Goal: Transaction & Acquisition: Purchase product/service

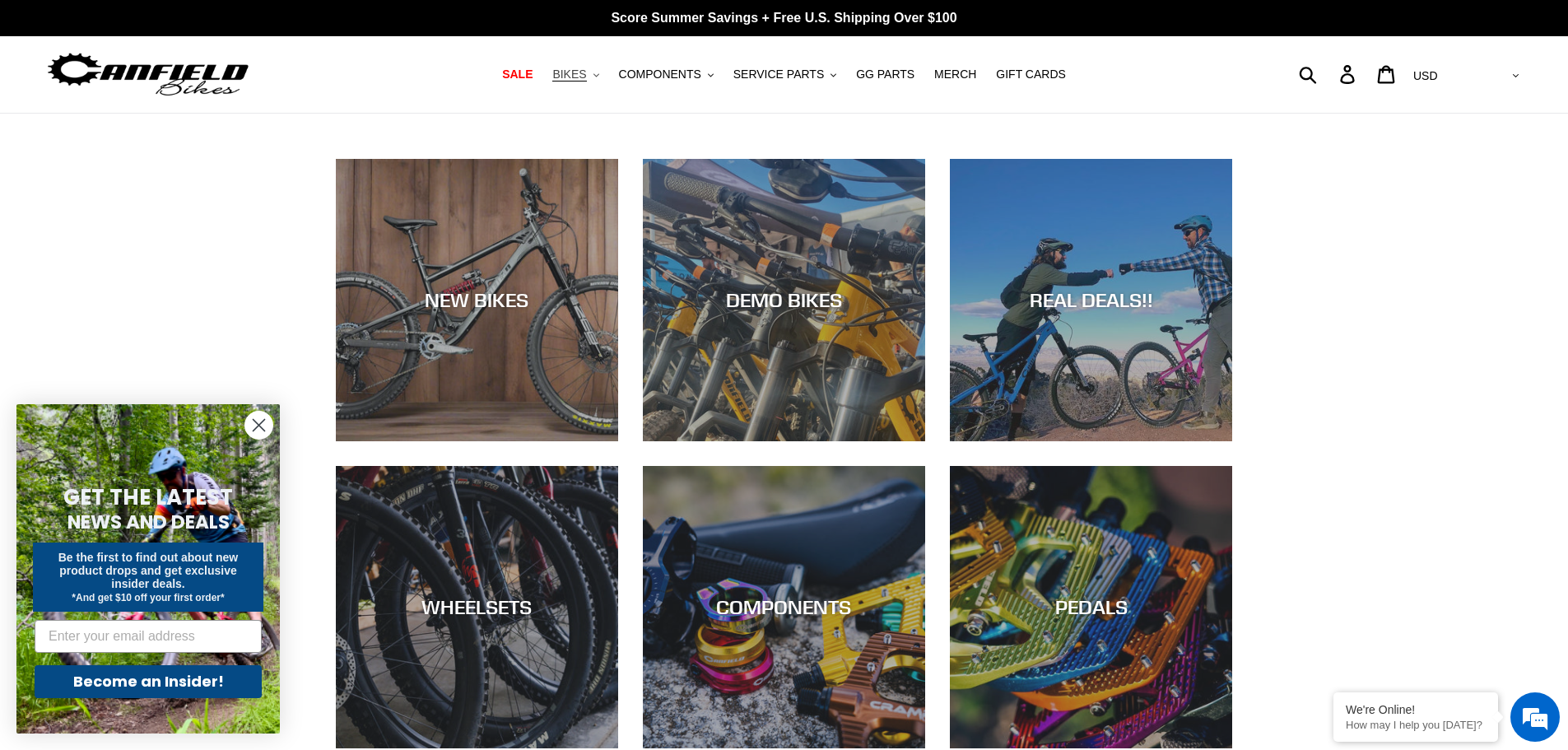
click at [586, 73] on span "BIKES" at bounding box center [570, 74] width 34 height 14
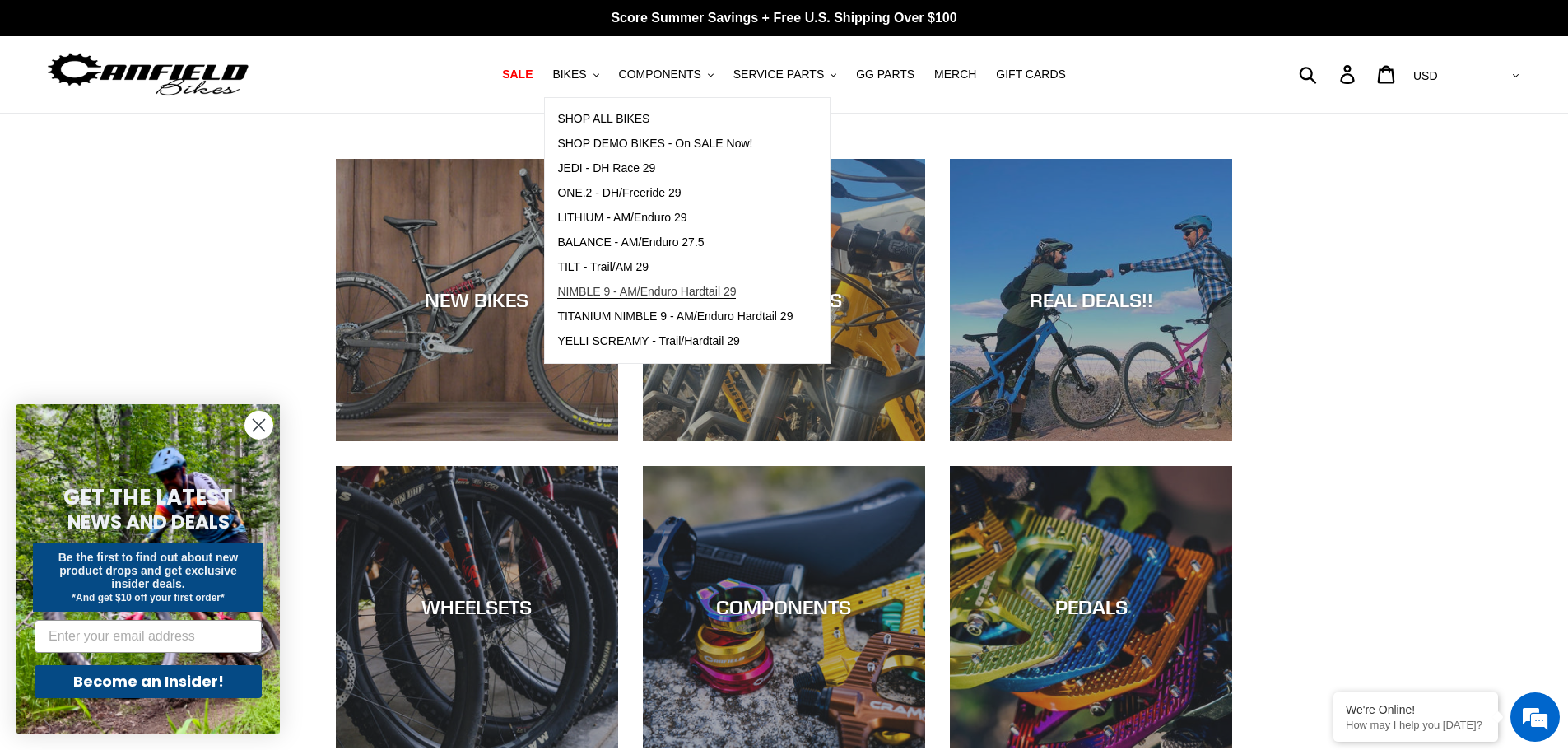
click at [621, 287] on span "NIMBLE 9 - AM/Enduro Hardtail 29" at bounding box center [646, 292] width 179 height 14
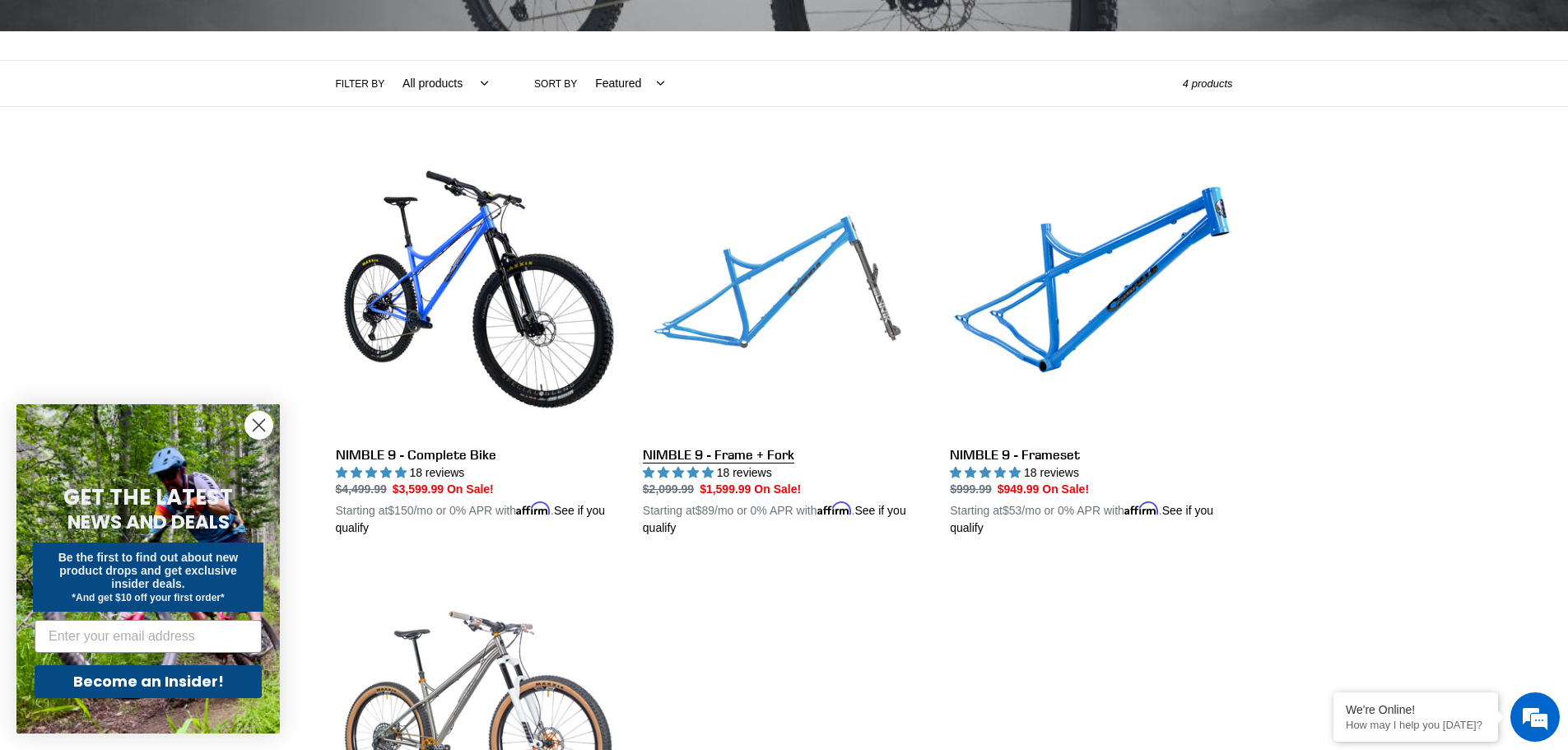
scroll to position [411, 0]
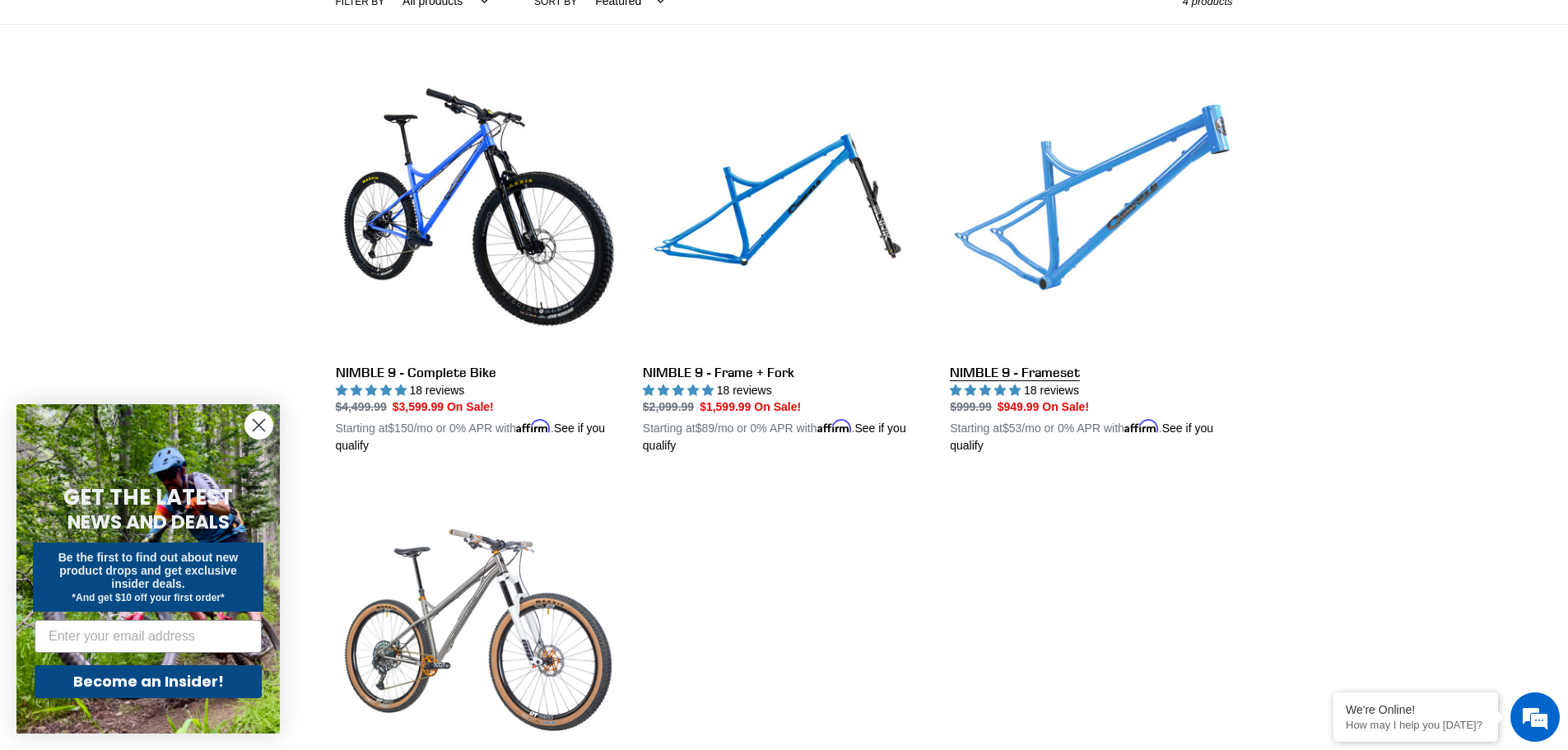
click at [1128, 244] on link "NIMBLE 9 - Frameset" at bounding box center [1090, 263] width 282 height 386
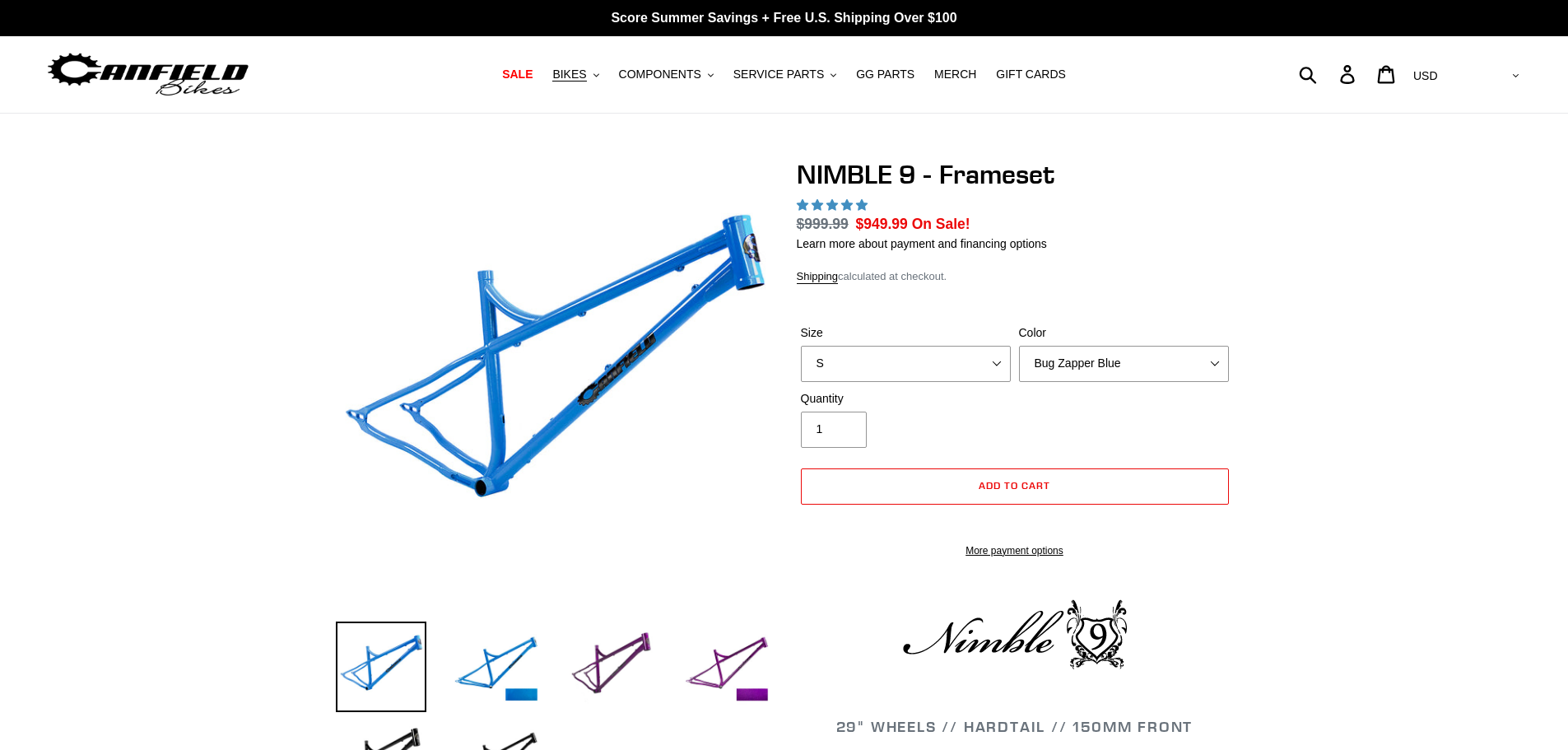
select select "highest-rating"
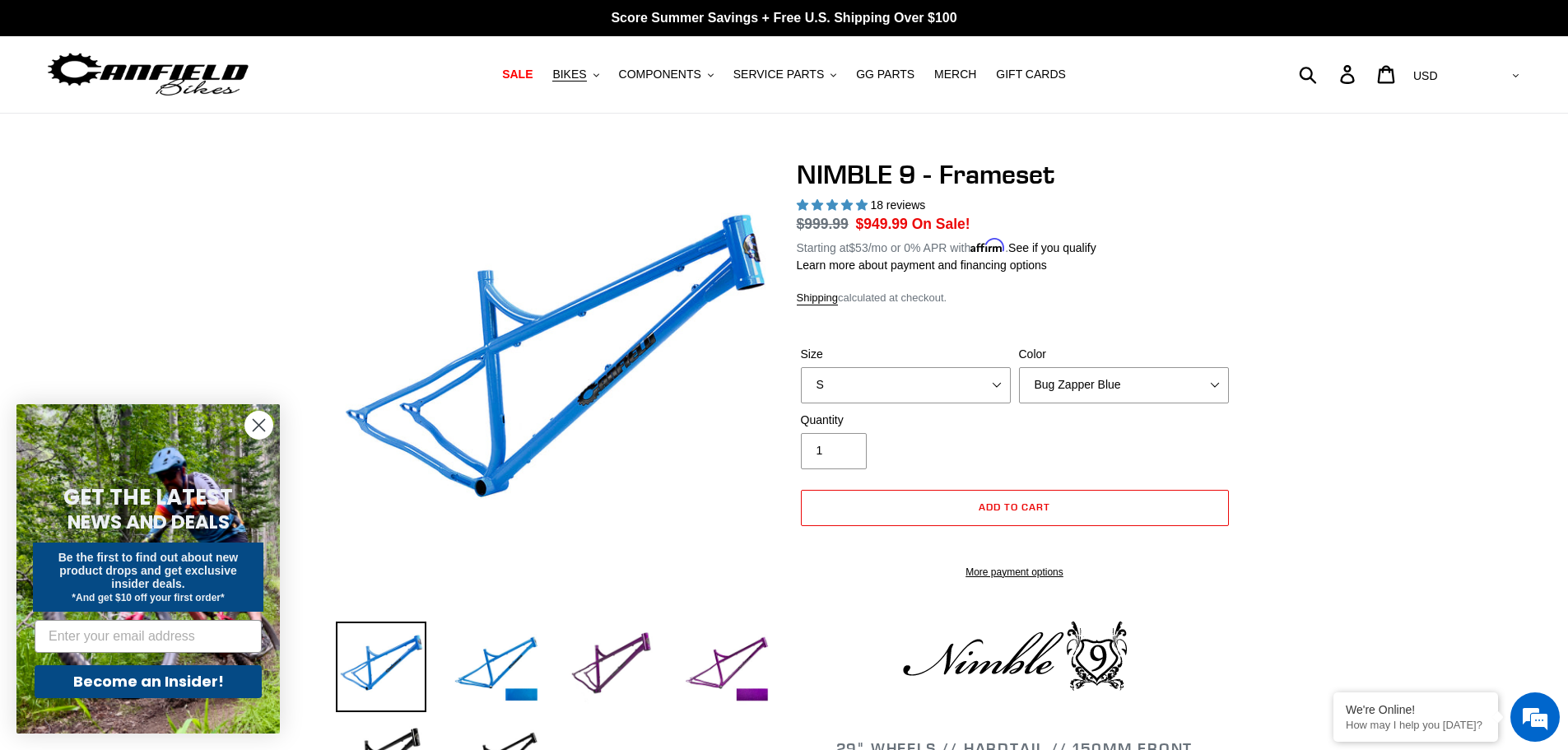
click at [914, 363] on div "Size S M L XL" at bounding box center [906, 374] width 218 height 57
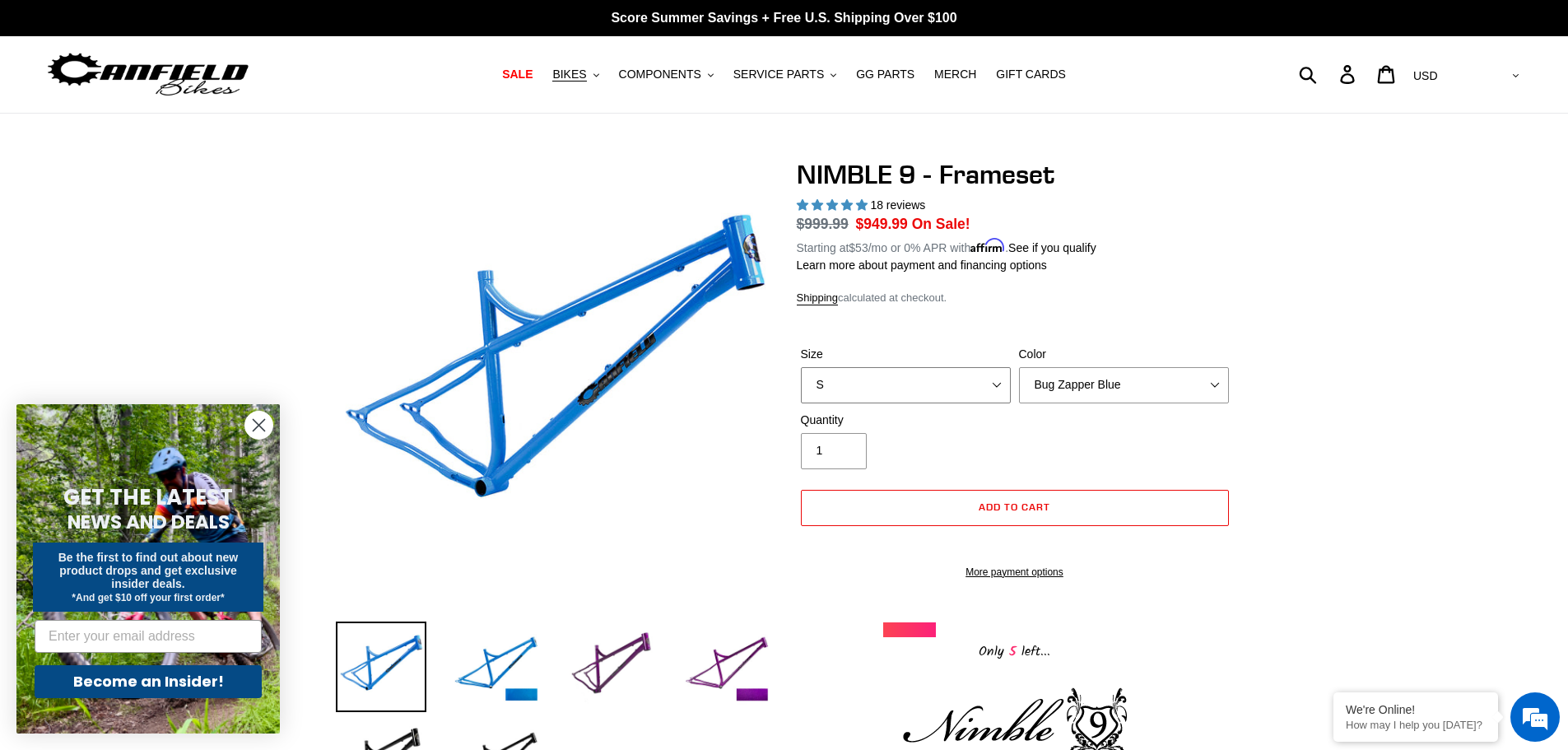
click at [906, 386] on select "S M L XL" at bounding box center [906, 385] width 210 height 36
select select "L"
click at [801, 367] on select "S M L XL" at bounding box center [906, 385] width 210 height 36
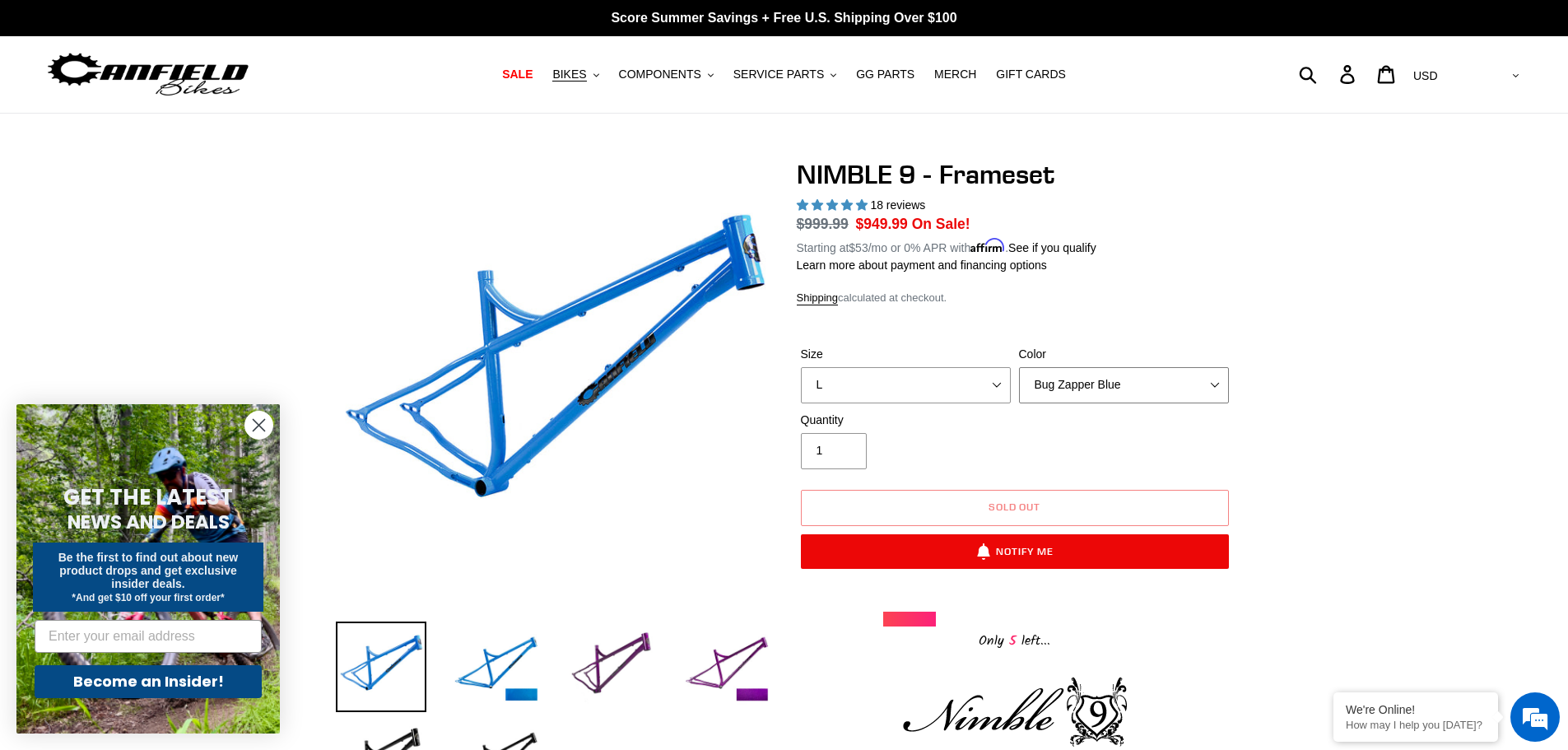
click at [1075, 399] on select "Bug Zapper Blue Purple Haze -Sold Out Galaxy Black" at bounding box center [1123, 385] width 210 height 36
click at [1019, 367] on select "Bug Zapper Blue Purple Haze -Sold Out Galaxy Black" at bounding box center [1123, 385] width 210 height 36
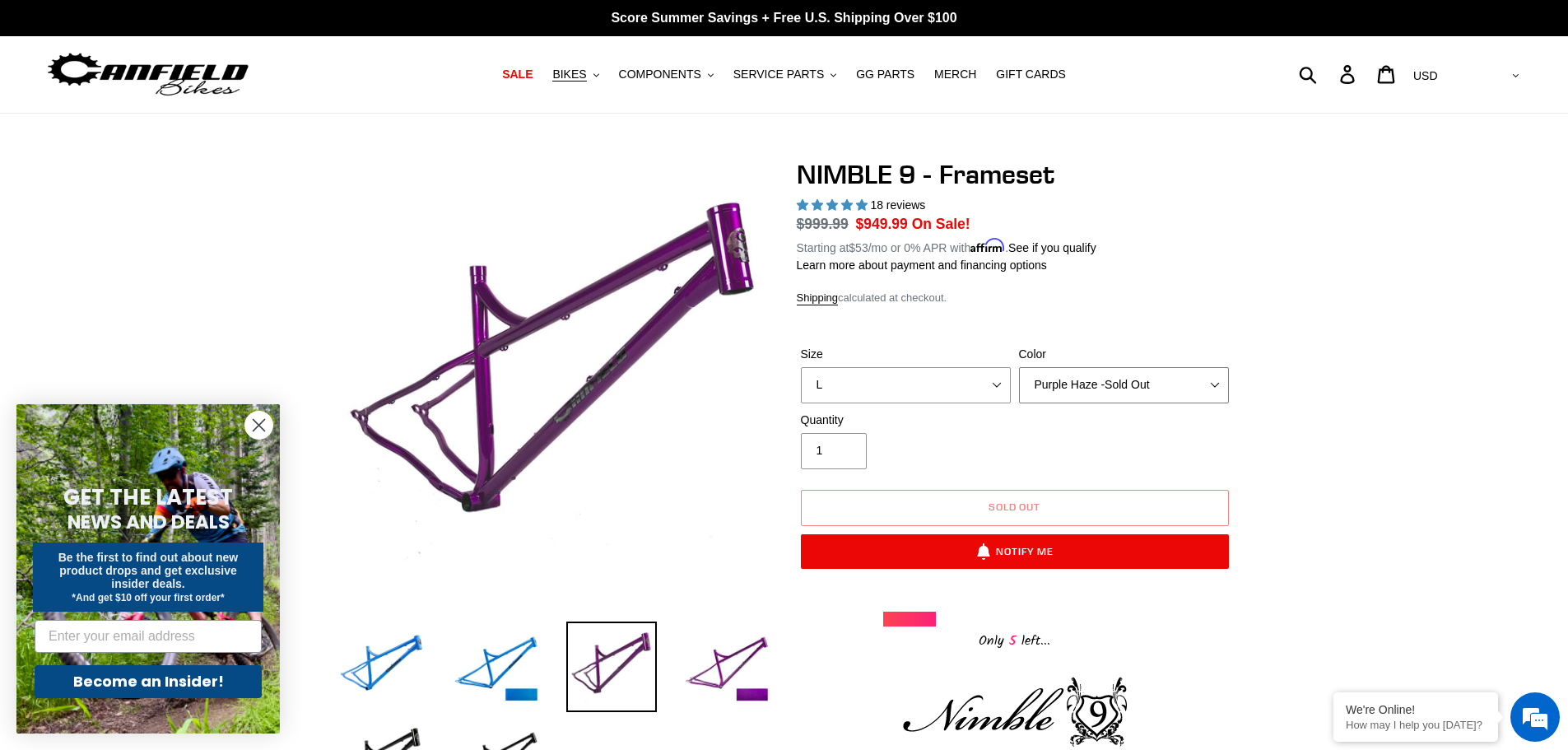
click at [1082, 386] on select "Bug Zapper Blue Purple Haze -Sold Out Galaxy Black" at bounding box center [1123, 385] width 210 height 36
select select "Galaxy Black"
click at [1019, 367] on select "Bug Zapper Blue Purple Haze -Sold Out Galaxy Black" at bounding box center [1123, 385] width 210 height 36
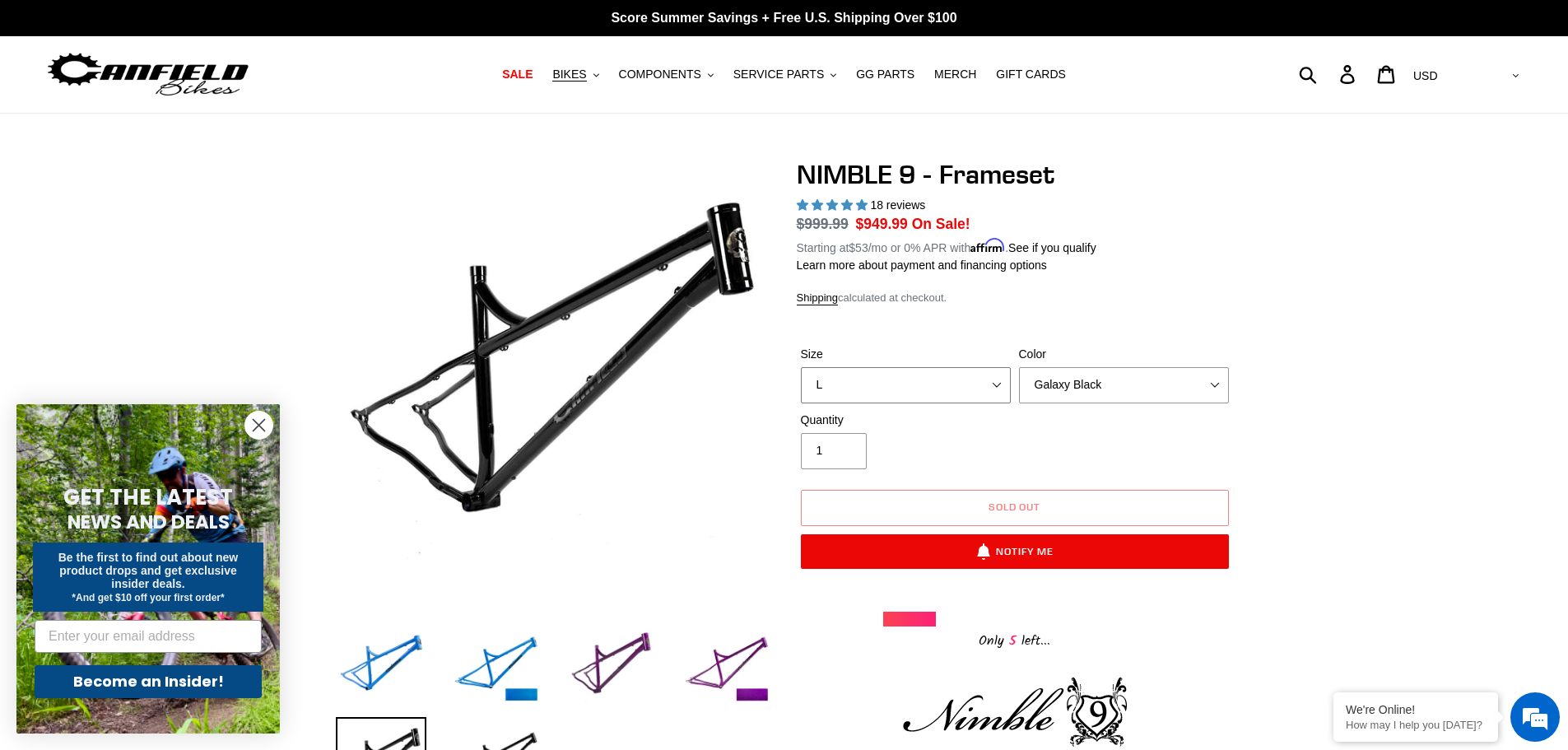
click at [973, 377] on select "S M L XL" at bounding box center [906, 385] width 210 height 36
select select "M"
click at [801, 367] on select "S M L XL" at bounding box center [906, 385] width 210 height 36
click at [1063, 382] on select "Bug Zapper Blue Purple Haze -Sold Out Galaxy Black" at bounding box center [1123, 385] width 210 height 36
click at [1019, 367] on select "Bug Zapper Blue Purple Haze -Sold Out Galaxy Black" at bounding box center [1123, 385] width 210 height 36
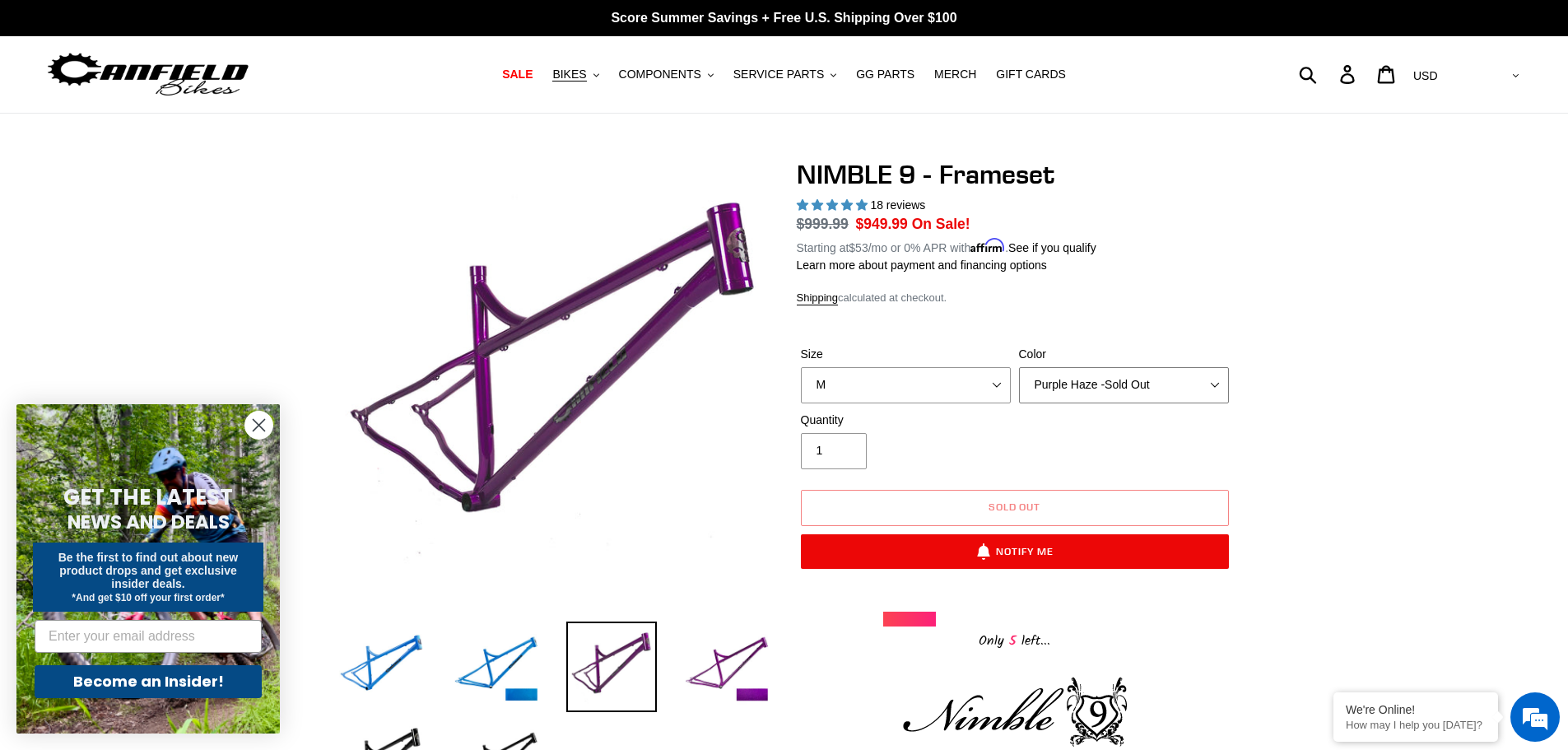
click at [1085, 386] on select "Bug Zapper Blue Purple Haze -Sold Out Galaxy Black" at bounding box center [1123, 385] width 210 height 36
click at [1019, 367] on select "Bug Zapper Blue Purple Haze -Sold Out Galaxy Black" at bounding box center [1123, 385] width 210 height 36
click at [1101, 395] on select "Bug Zapper Blue Purple Haze -Sold Out Galaxy Black" at bounding box center [1123, 385] width 210 height 36
select select "Bug Zapper Blue"
click at [1019, 367] on select "Bug Zapper Blue Purple Haze -Sold Out Galaxy Black" at bounding box center [1123, 385] width 210 height 36
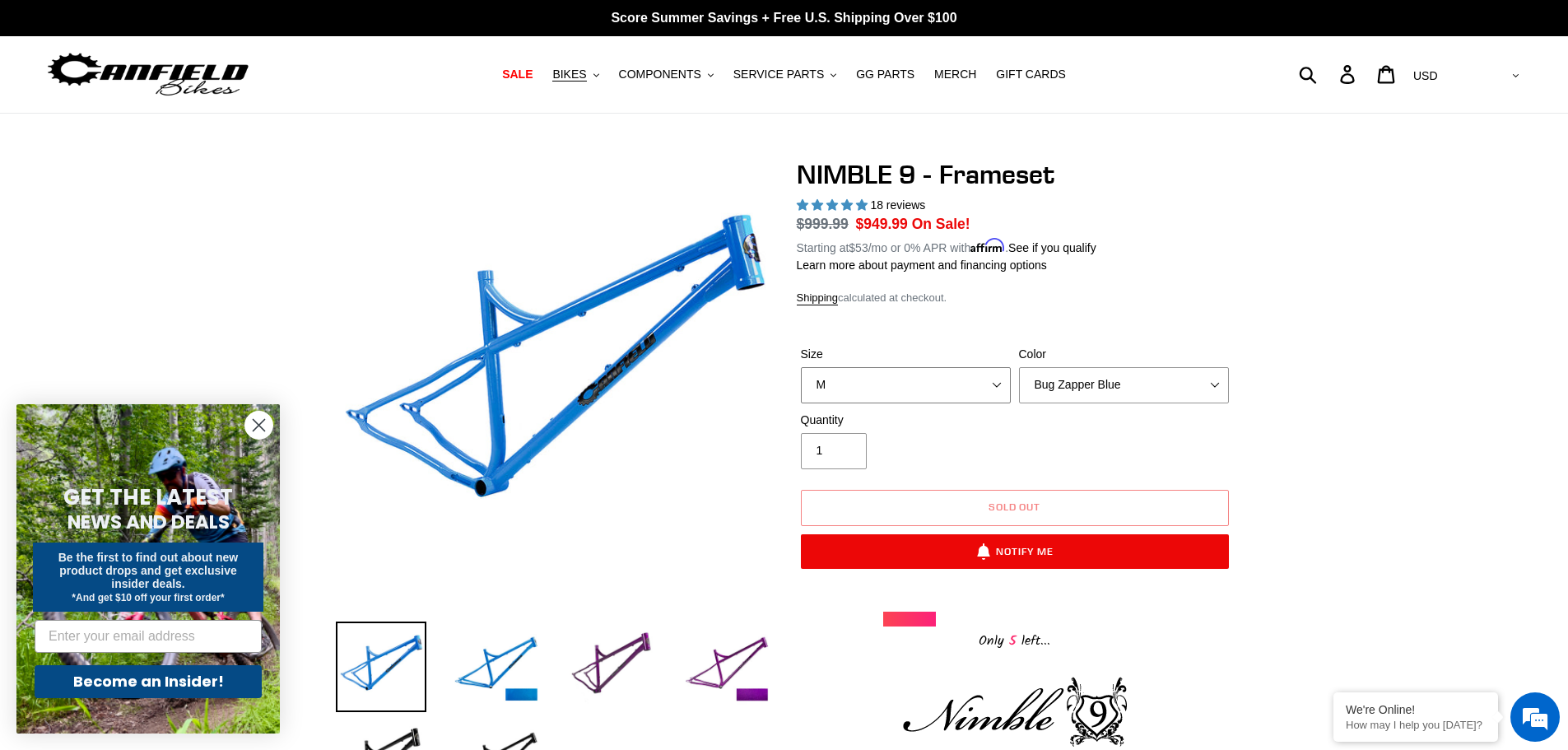
click at [975, 367] on select "S M L XL" at bounding box center [906, 385] width 210 height 36
select select "XL"
click at [801, 367] on select "S M L XL" at bounding box center [906, 385] width 210 height 36
click at [1080, 391] on select "Bug Zapper Blue Purple Haze -Sold Out Galaxy Black" at bounding box center [1123, 385] width 210 height 36
click at [1019, 367] on select "Bug Zapper Blue Purple Haze -Sold Out Galaxy Black" at bounding box center [1123, 385] width 210 height 36
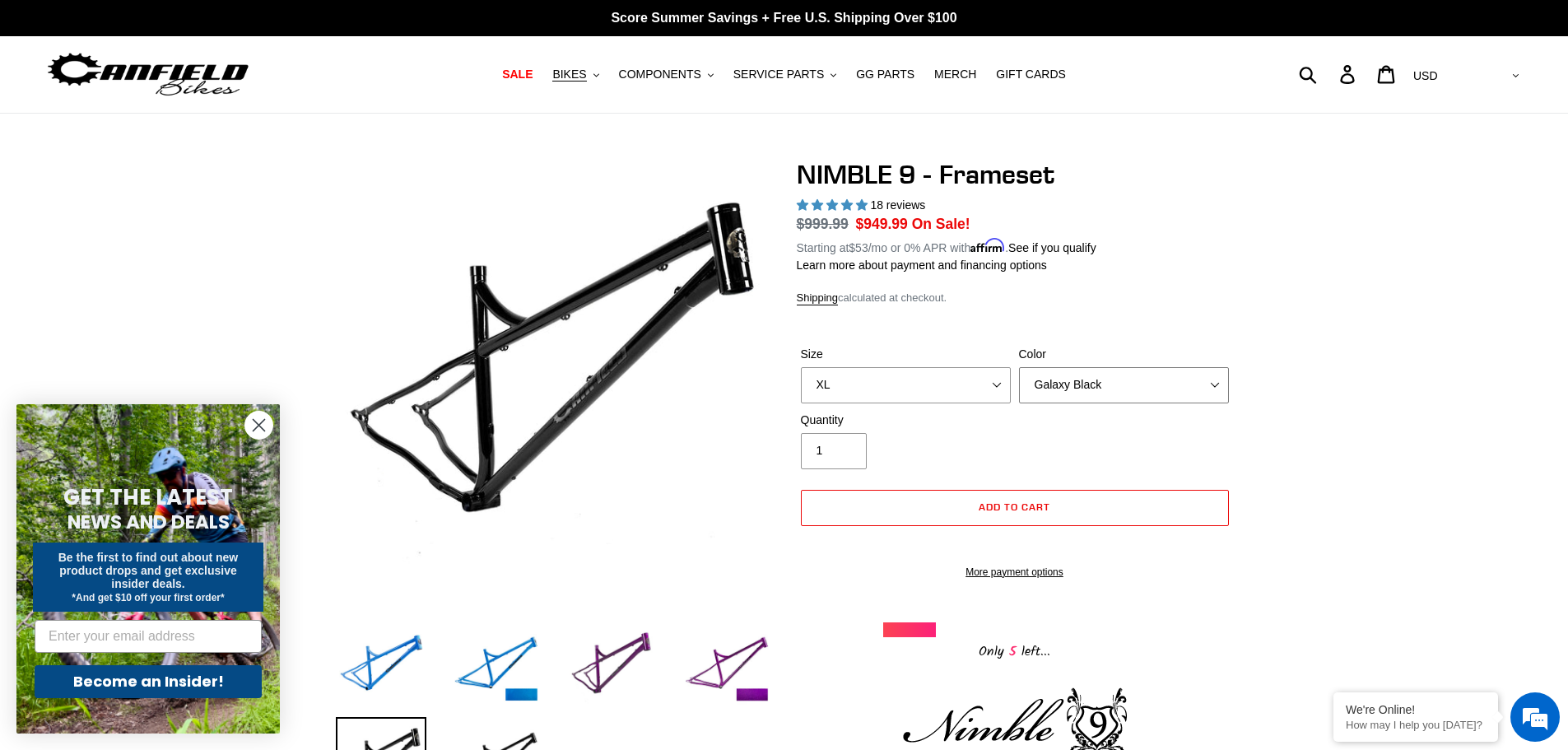
click at [1089, 381] on select "Bug Zapper Blue Purple Haze -Sold Out Galaxy Black" at bounding box center [1123, 385] width 210 height 36
click at [1019, 367] on select "Bug Zapper Blue Purple Haze -Sold Out Galaxy Black" at bounding box center [1123, 385] width 210 height 36
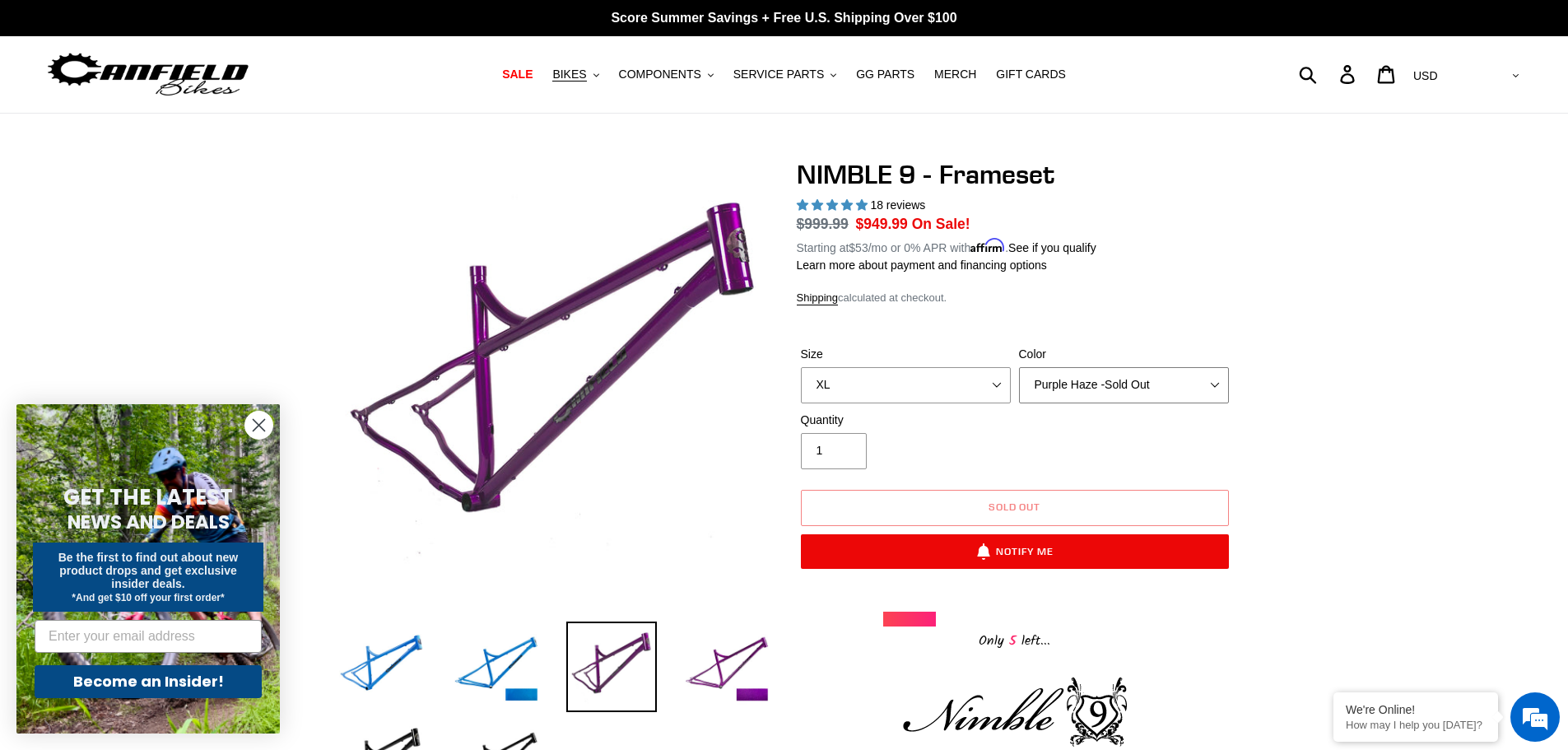
click at [1096, 381] on select "Bug Zapper Blue Purple Haze -Sold Out Galaxy Black" at bounding box center [1123, 385] width 210 height 36
click at [1019, 367] on select "Bug Zapper Blue Purple Haze -Sold Out Galaxy Black" at bounding box center [1123, 385] width 210 height 36
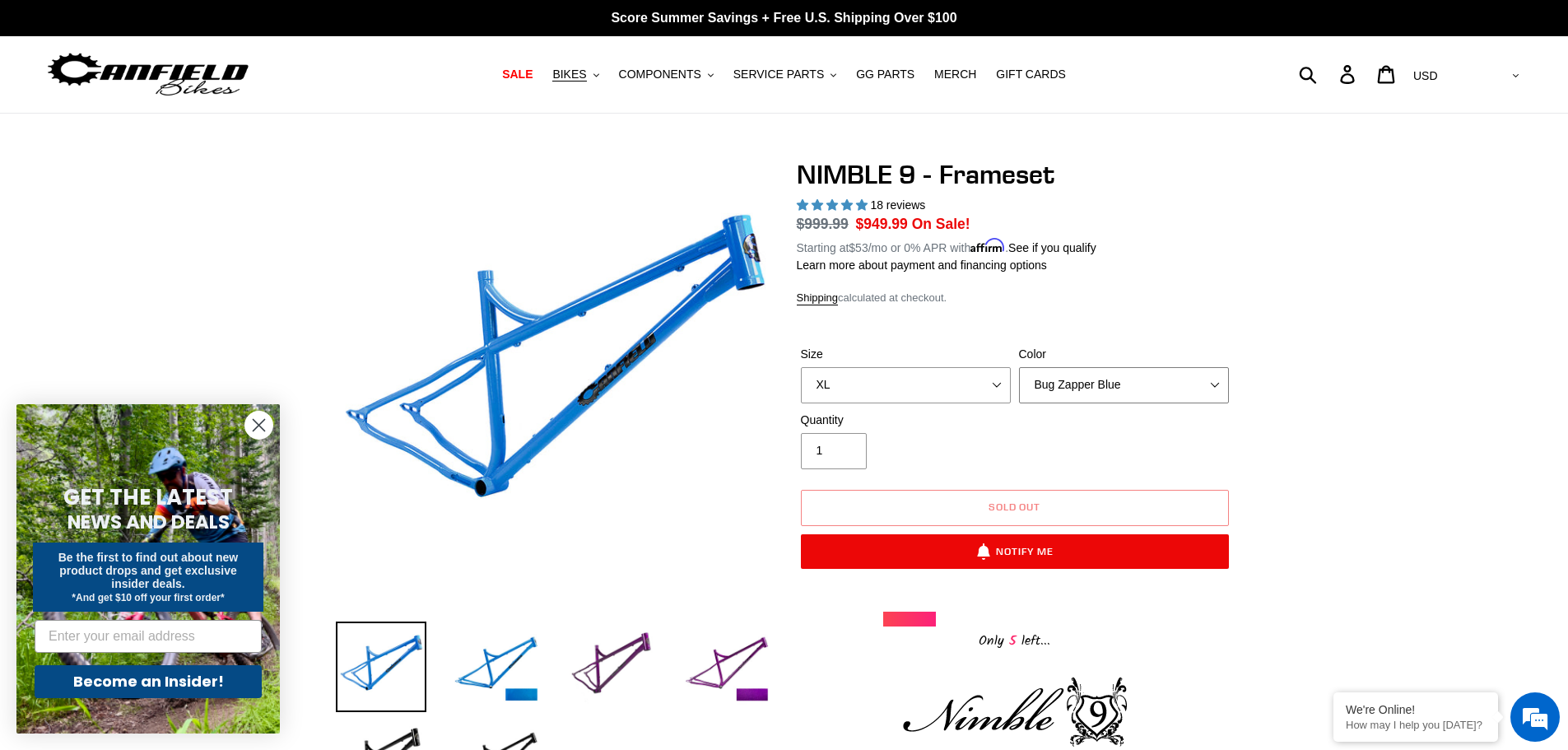
click at [1065, 380] on select "Bug Zapper Blue Purple Haze -Sold Out Galaxy Black" at bounding box center [1123, 385] width 210 height 36
select select "Galaxy Black"
click at [1019, 367] on select "Bug Zapper Blue Purple Haze -Sold Out Galaxy Black" at bounding box center [1123, 385] width 210 height 36
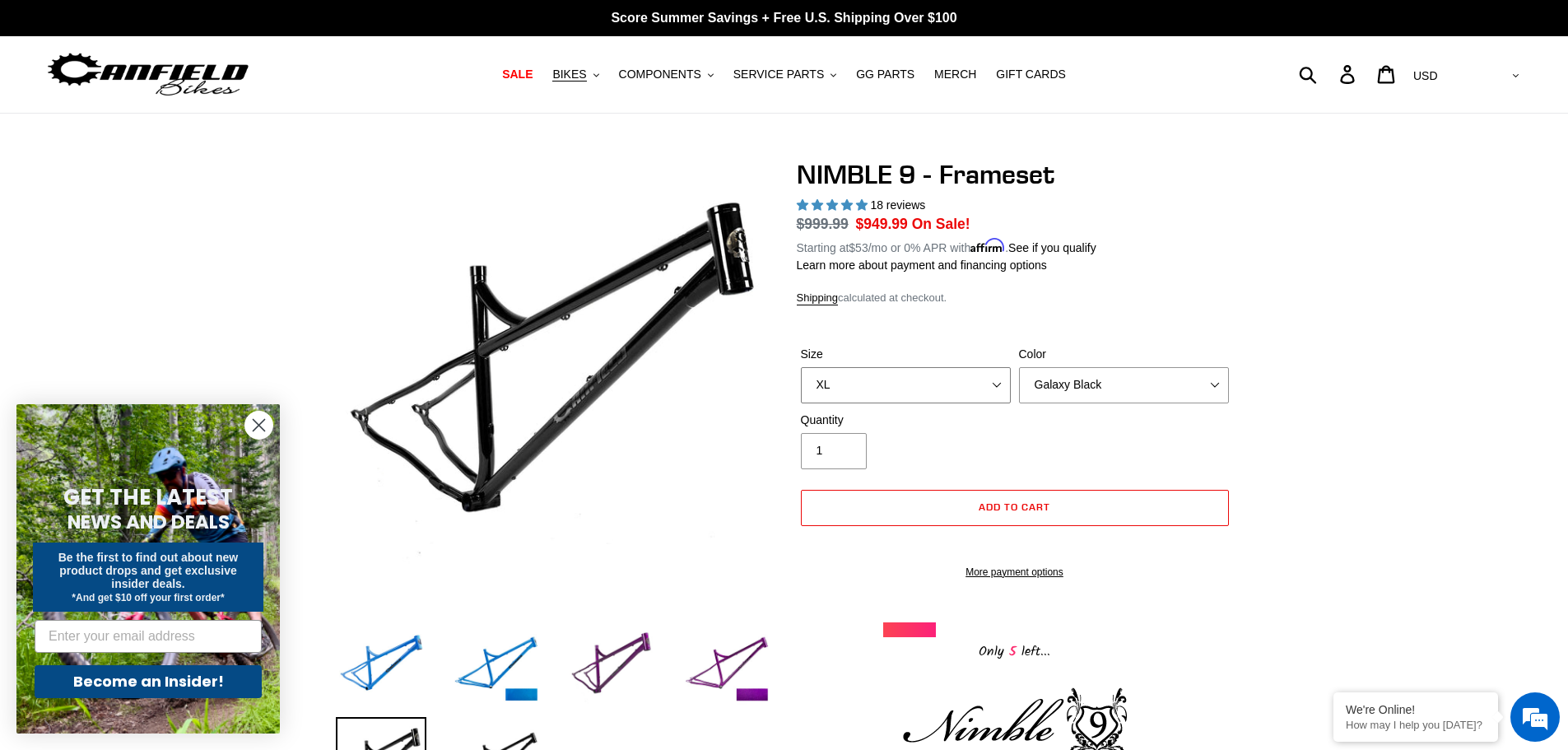
click at [998, 386] on select "S M L XL" at bounding box center [906, 385] width 210 height 36
select select "M"
click at [801, 367] on select "S M L XL" at bounding box center [906, 385] width 210 height 36
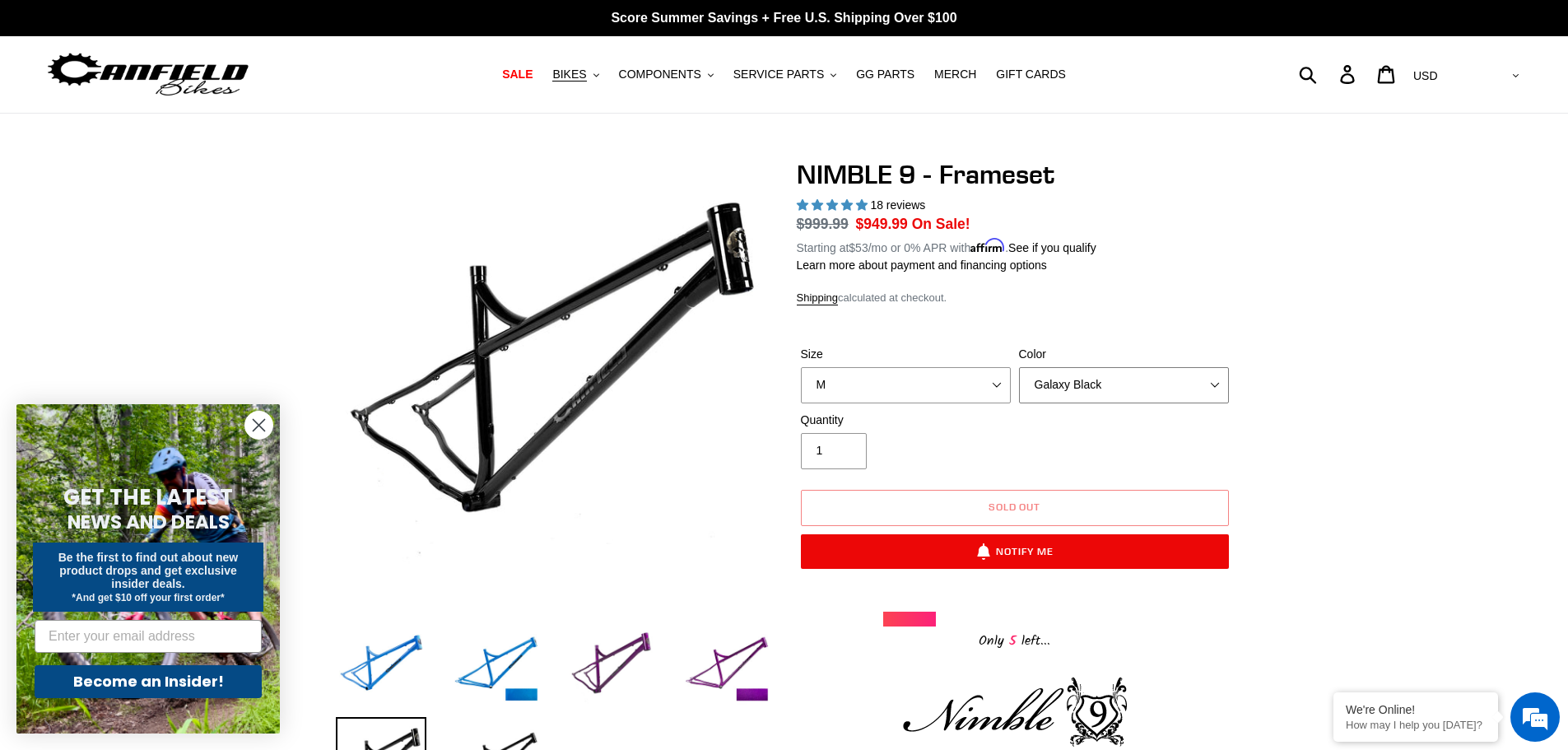
click at [1100, 387] on select "Bug Zapper Blue Purple Haze -Sold Out Galaxy Black" at bounding box center [1123, 385] width 210 height 36
click at [1019, 367] on select "Bug Zapper Blue Purple Haze -Sold Out Galaxy Black" at bounding box center [1123, 385] width 210 height 36
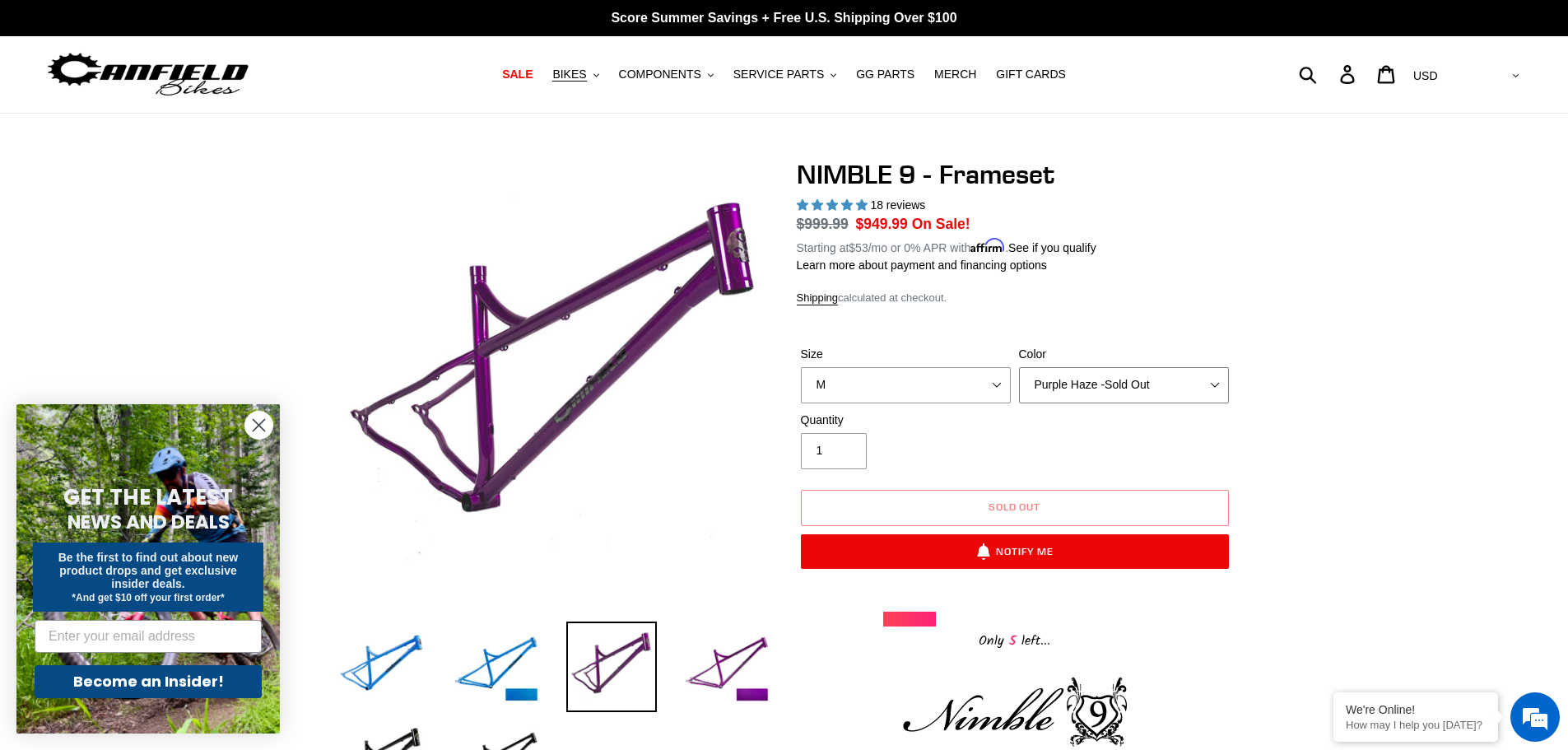
click at [1106, 386] on select "Bug Zapper Blue Purple Haze -Sold Out Galaxy Black" at bounding box center [1123, 385] width 210 height 36
select select "Bug Zapper Blue"
click at [1019, 367] on select "Bug Zapper Blue Purple Haze -Sold Out Galaxy Black" at bounding box center [1123, 385] width 210 height 36
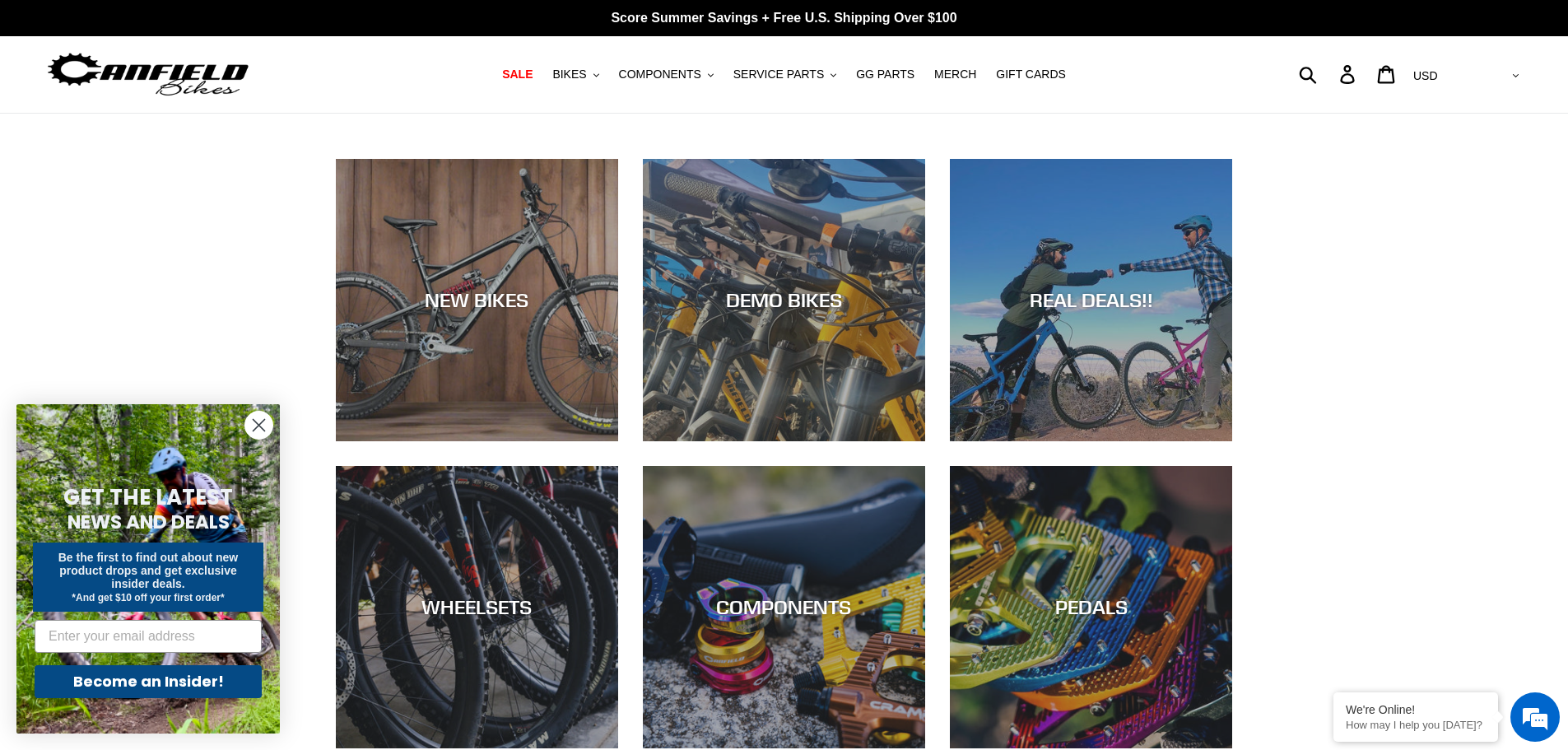
click at [258, 425] on icon "Close dialog" at bounding box center [259, 425] width 11 height 11
